Goal: Check status: Check status

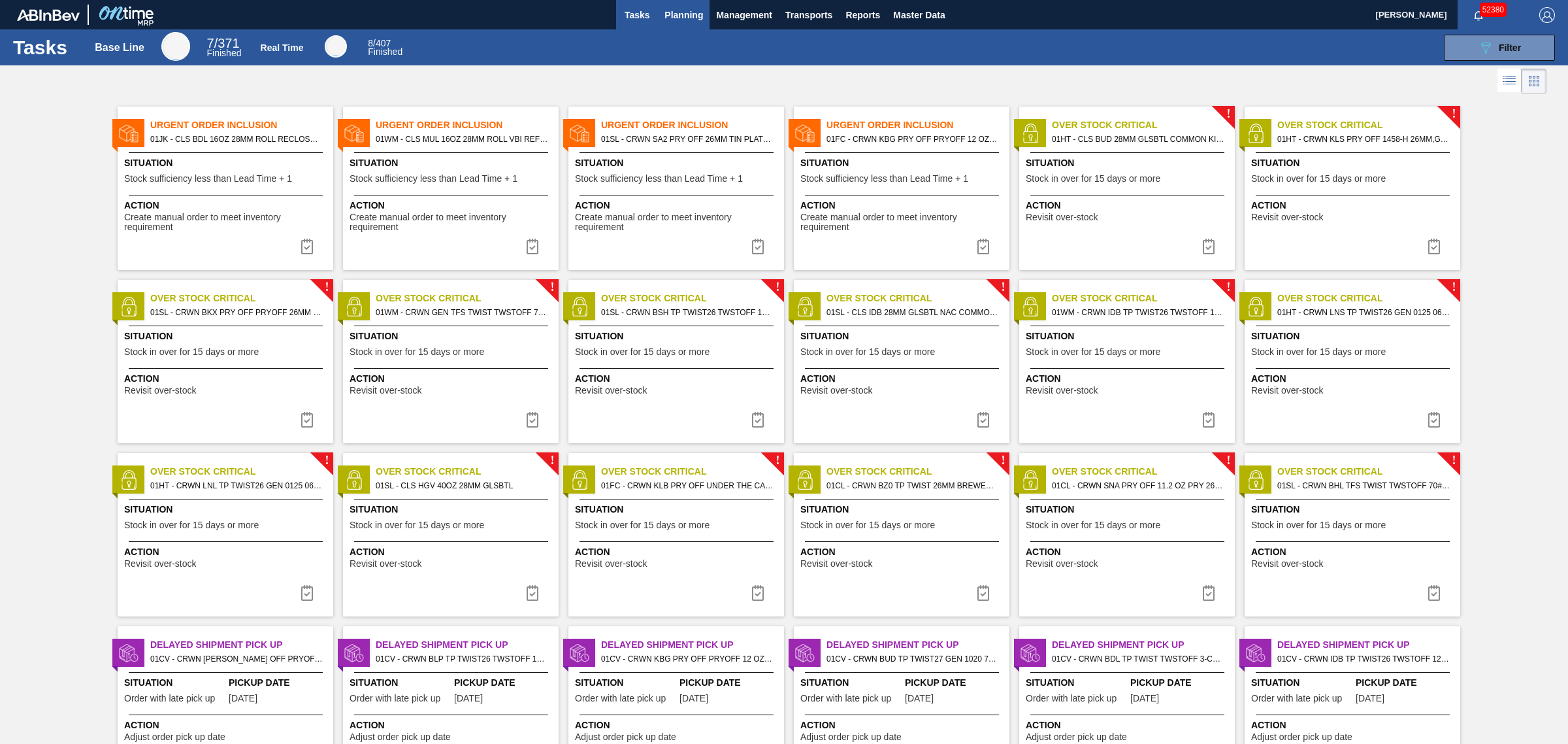
click at [678, 14] on span "Planning" at bounding box center [683, 15] width 38 height 16
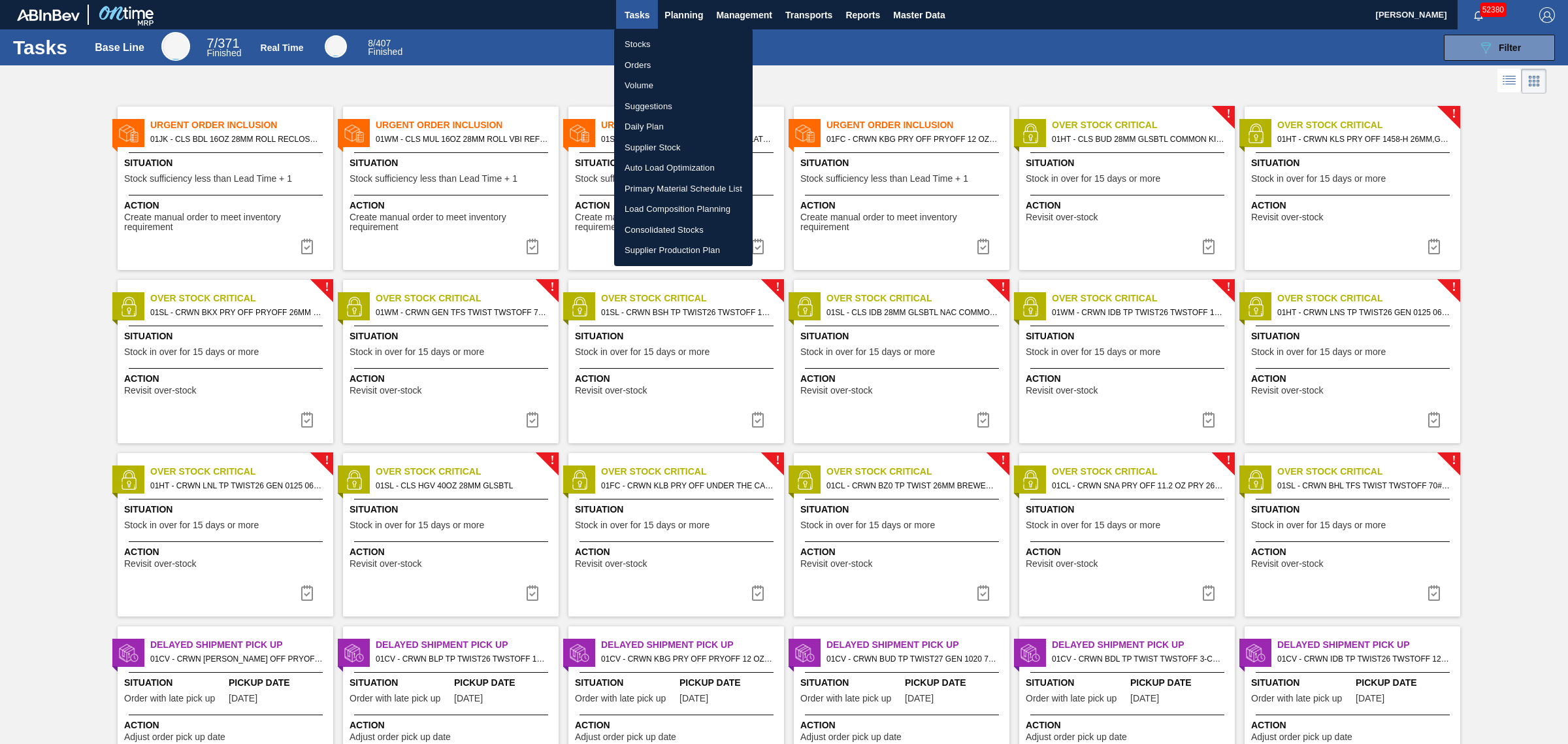
click at [643, 105] on li "Suggestions" at bounding box center [683, 106] width 138 height 21
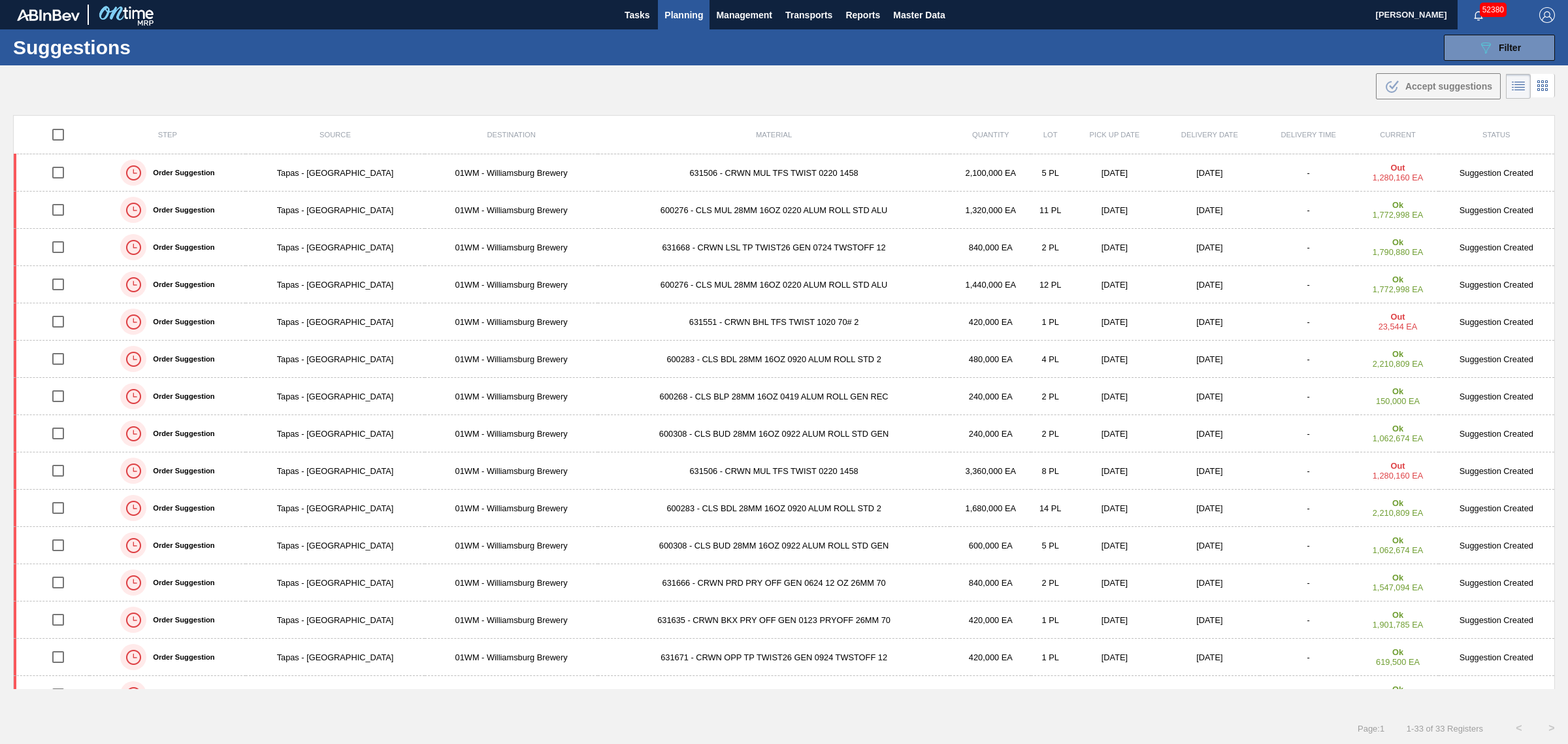
drag, startPoint x: 1485, startPoint y: 47, endPoint x: 1482, endPoint y: 62, distance: 15.3
click at [1485, 47] on icon "089F7B8B-B2A5-4AFE-B5C0-19BA573D28AC" at bounding box center [1485, 47] width 16 height 16
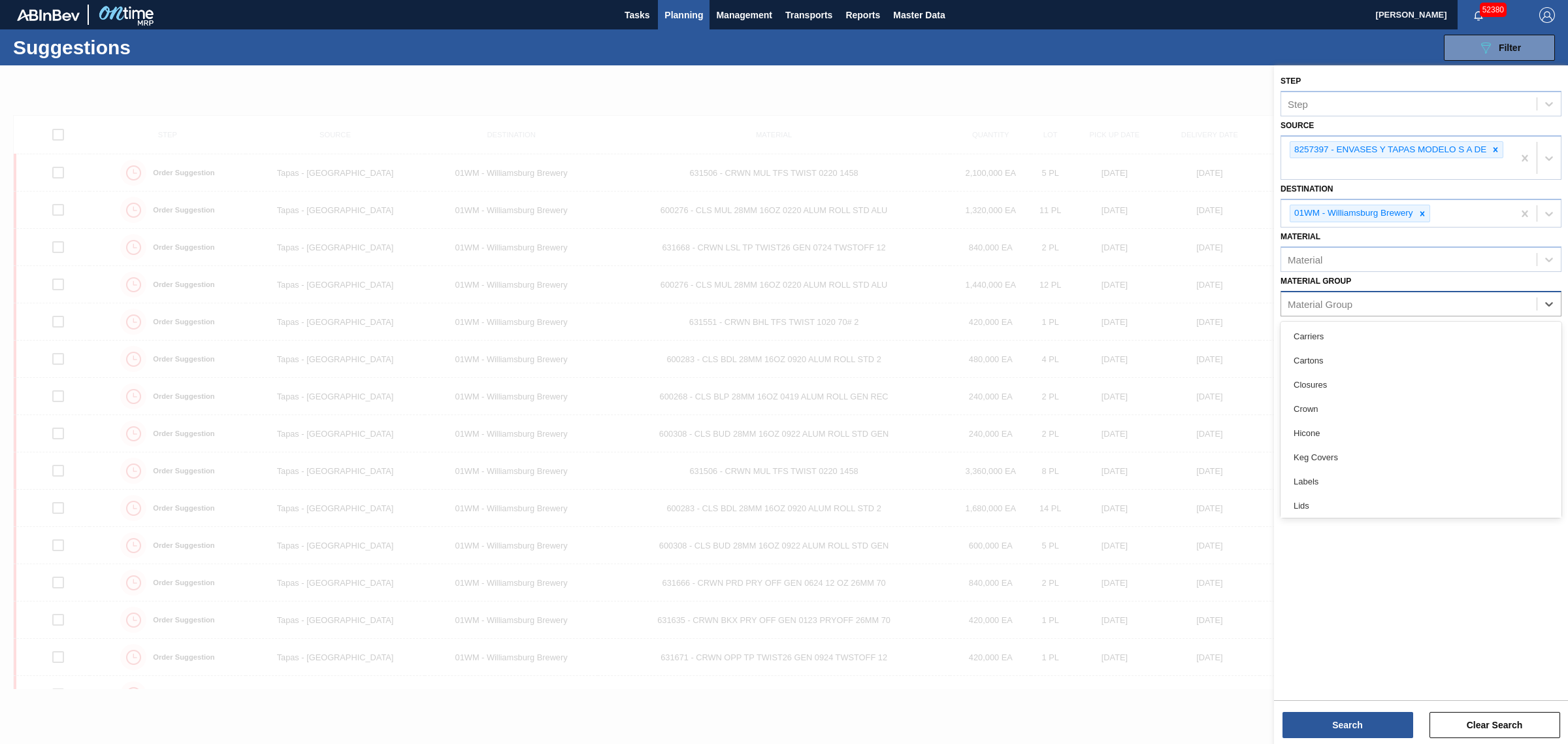
click at [1359, 307] on div "Material Group" at bounding box center [1409, 303] width 255 height 19
click at [1356, 383] on div "Closures" at bounding box center [1421, 384] width 281 height 24
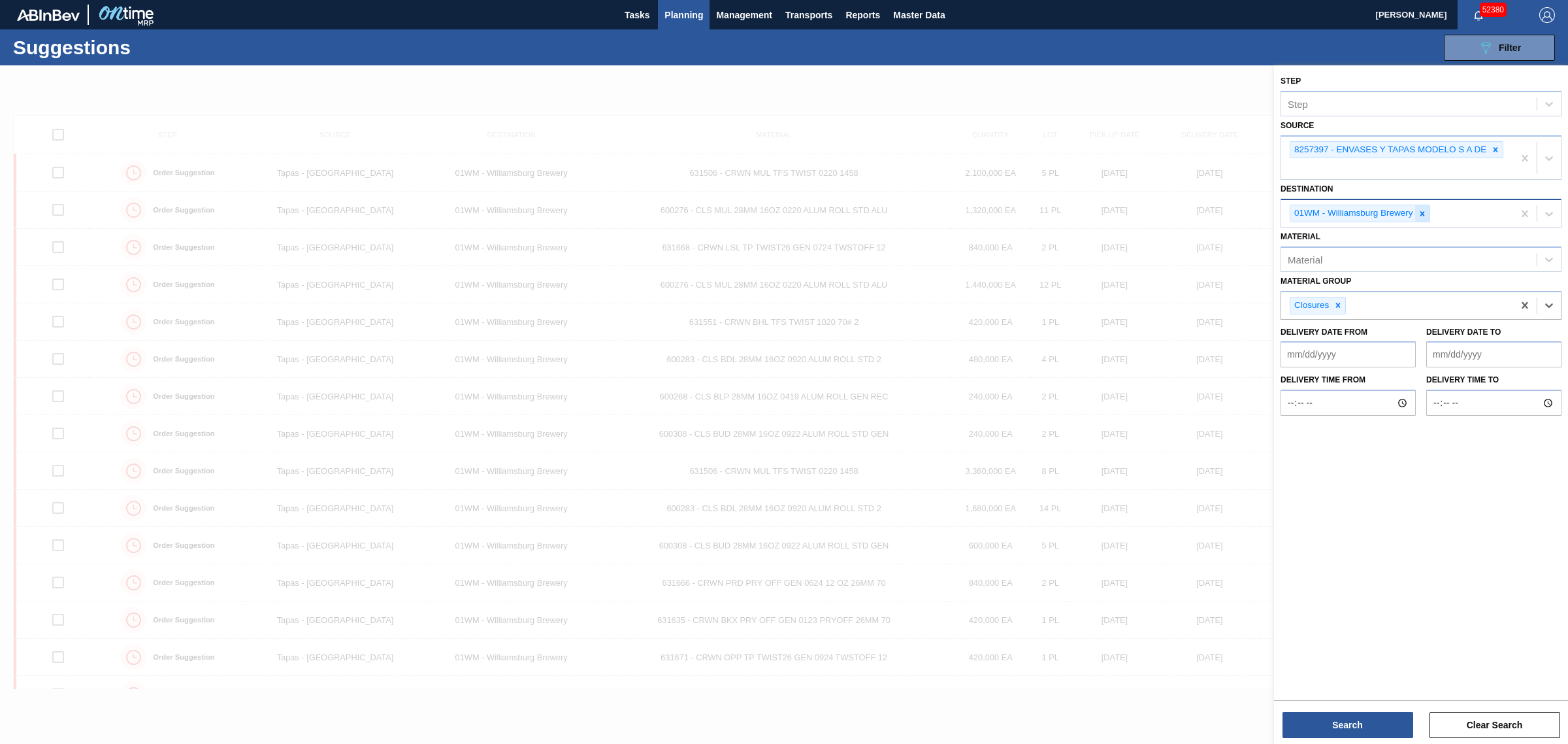
click at [1426, 209] on icon at bounding box center [1422, 214] width 9 height 9
click at [1335, 720] on button "Search" at bounding box center [1348, 725] width 131 height 26
